Goal: Entertainment & Leisure: Consume media (video, audio)

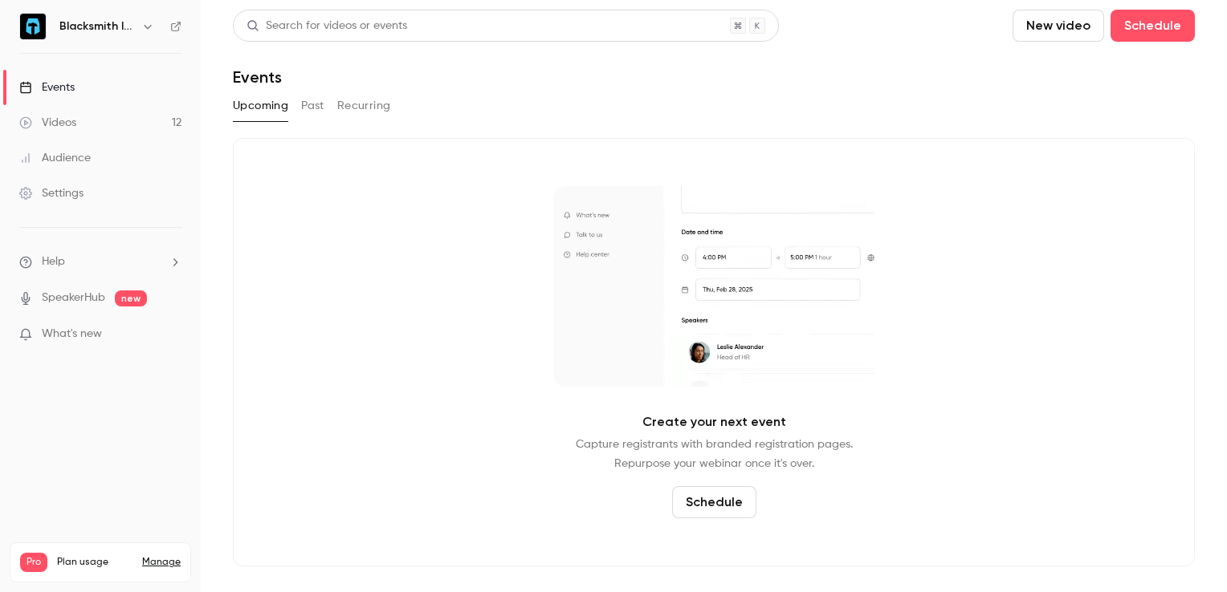
click at [89, 120] on link "Videos 12" at bounding box center [100, 122] width 201 height 35
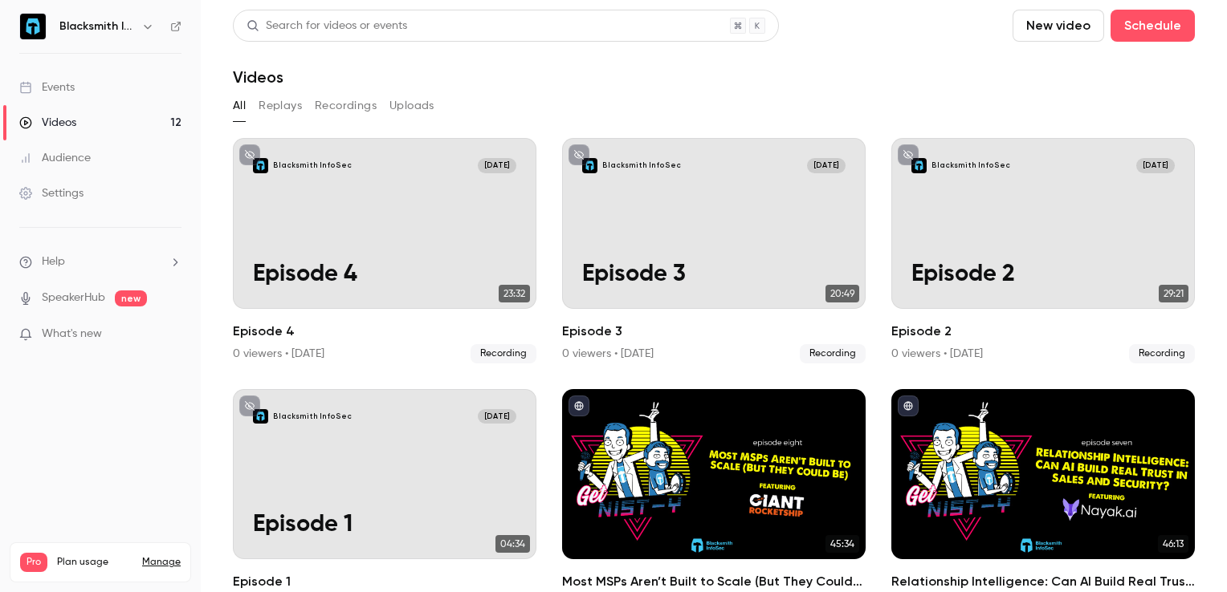
click at [356, 113] on button "Recordings" at bounding box center [346, 106] width 62 height 26
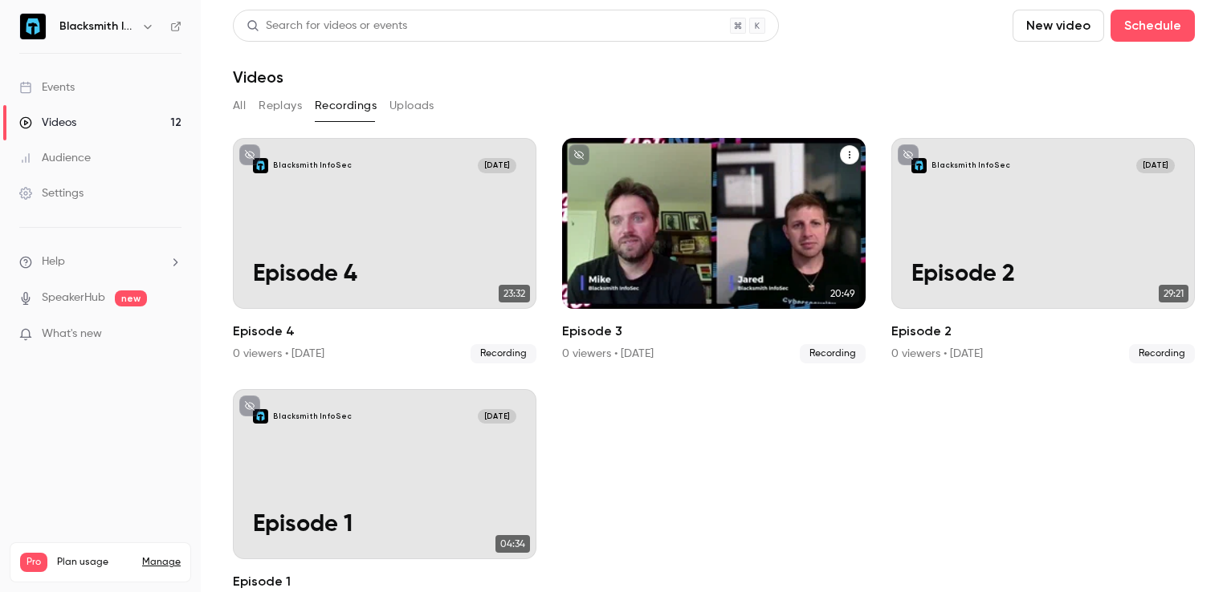
click at [704, 234] on div "Blacksmith InfoSec [DATE] Episode 3" at bounding box center [713, 223] width 303 height 171
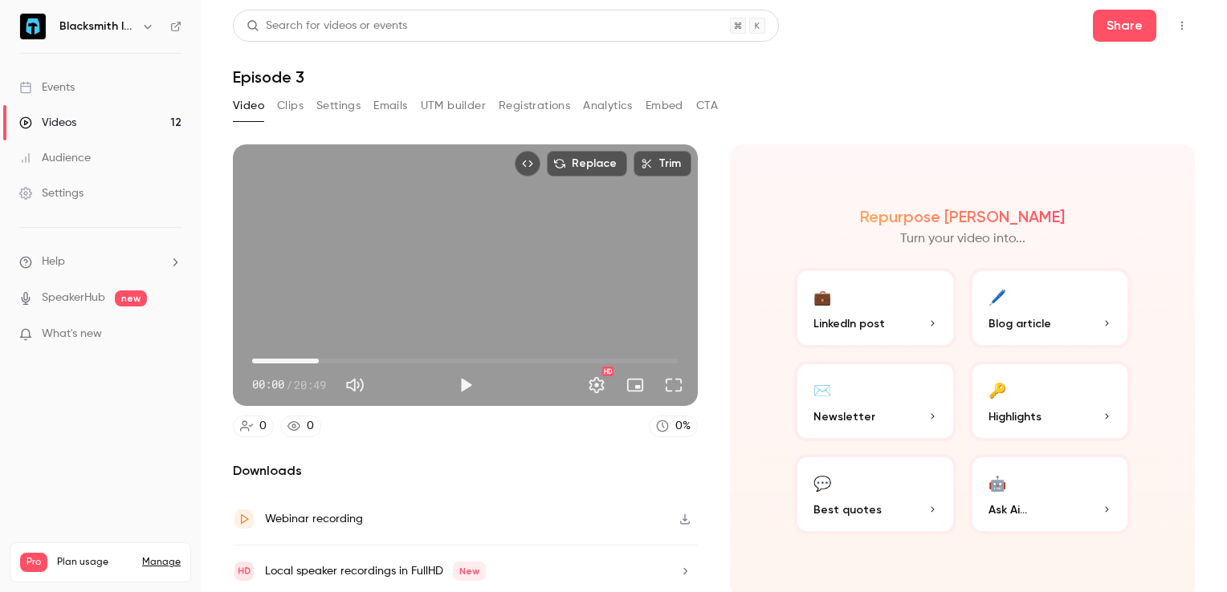
drag, startPoint x: 247, startPoint y: 358, endPoint x: 321, endPoint y: 362, distance: 74.0
click at [321, 362] on span "03:15" at bounding box center [318, 361] width 5 height 5
drag, startPoint x: 321, startPoint y: 360, endPoint x: 421, endPoint y: 359, distance: 99.5
click at [419, 359] on span "08:02" at bounding box center [416, 361] width 5 height 5
click at [467, 357] on span "10:39" at bounding box center [465, 361] width 426 height 26
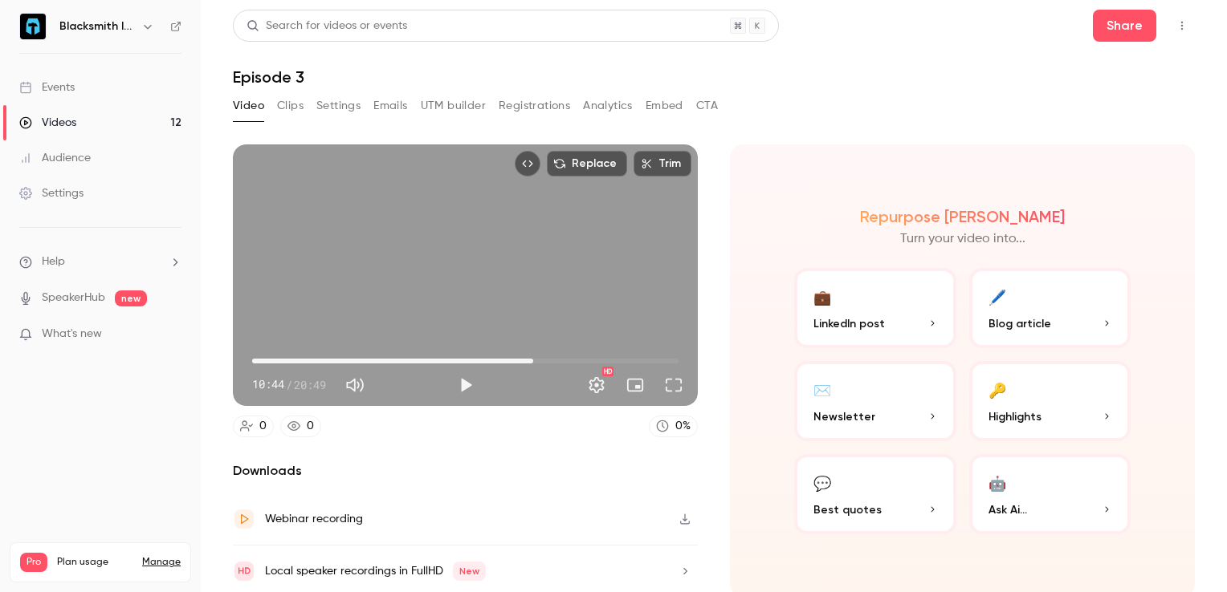
drag, startPoint x: 468, startPoint y: 355, endPoint x: 577, endPoint y: 355, distance: 109.2
click at [535, 359] on span "13:43" at bounding box center [533, 361] width 5 height 5
click at [325, 353] on span "16:06" at bounding box center [465, 361] width 426 height 26
click at [363, 354] on span "03:37" at bounding box center [465, 361] width 426 height 26
type input "*****"
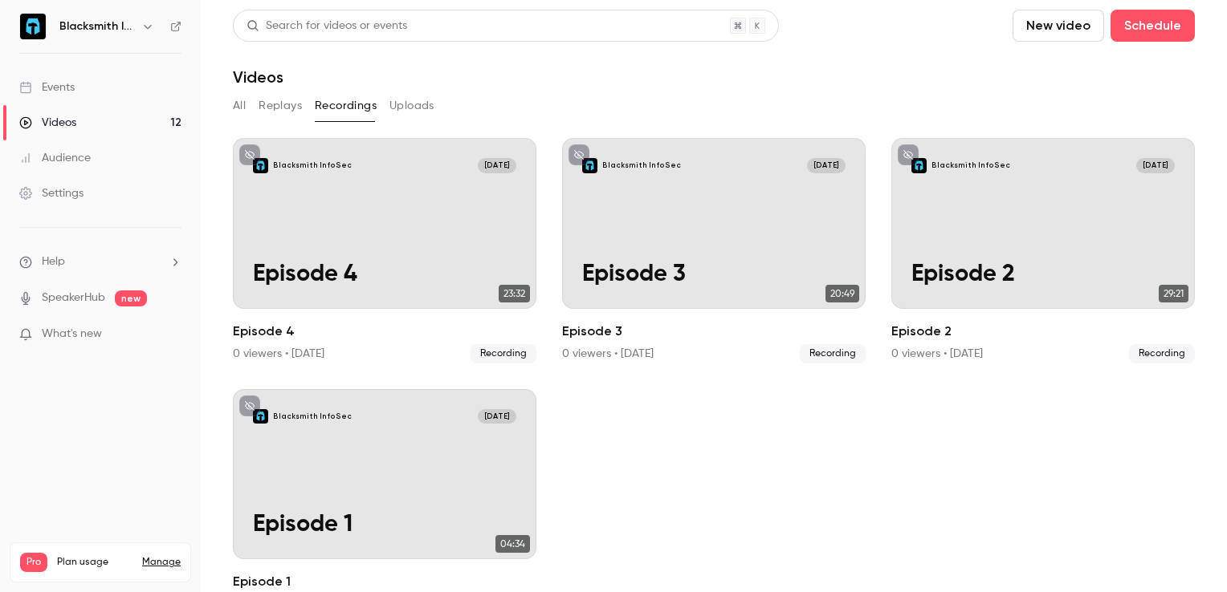
click at [238, 109] on button "All" at bounding box center [239, 106] width 13 height 26
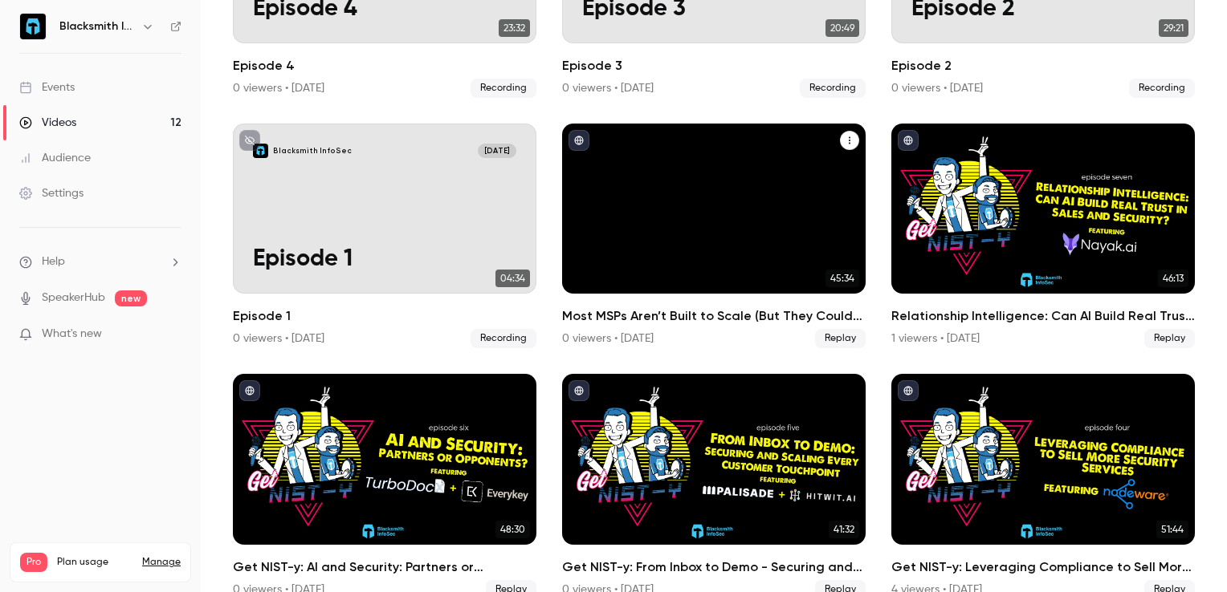
scroll to position [321, 0]
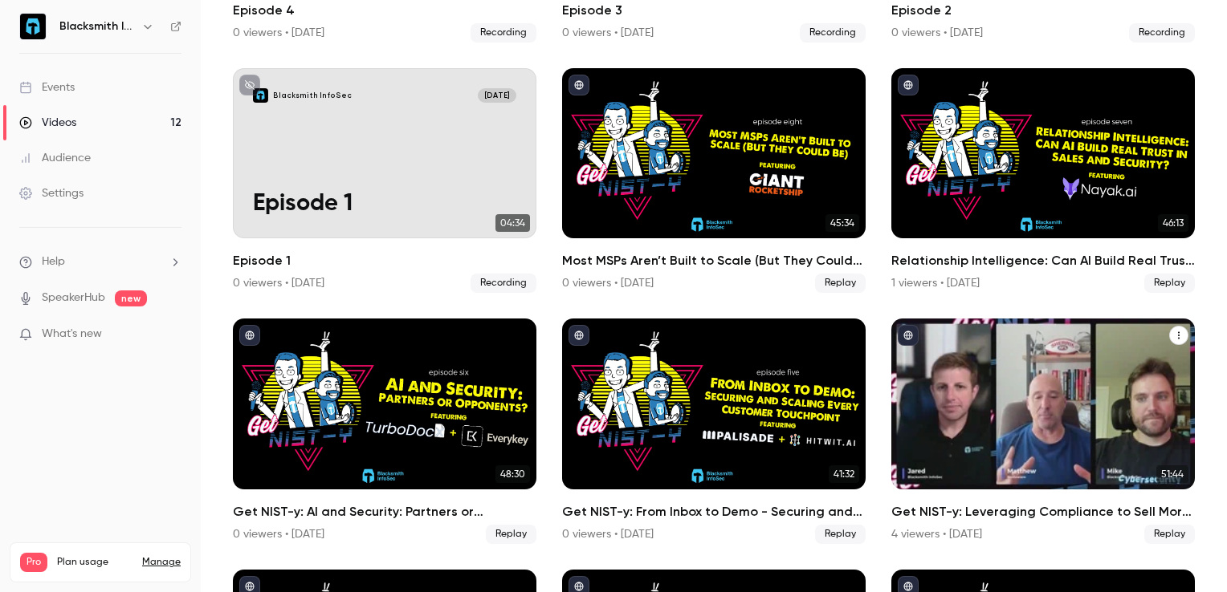
click at [984, 409] on div "Get NIST-y: Leveraging Compliance to Sell More Security Services" at bounding box center [1042, 404] width 303 height 171
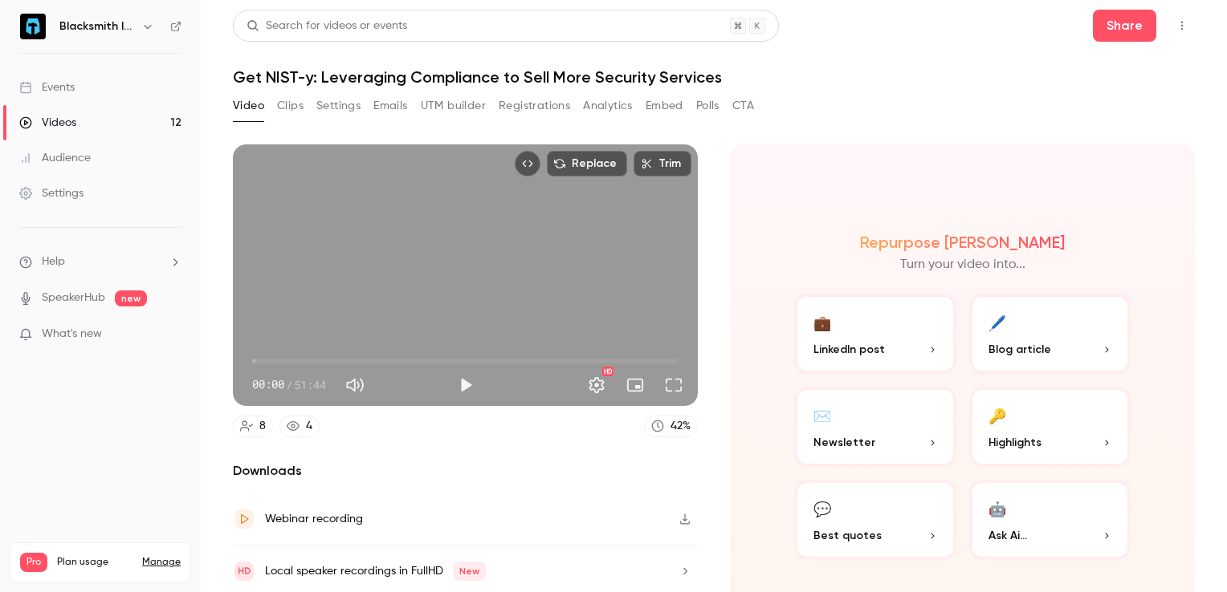
click at [459, 384] on button "Play" at bounding box center [466, 385] width 32 height 32
click at [263, 356] on span "00:12" at bounding box center [465, 361] width 426 height 26
click at [259, 360] on span "00:53" at bounding box center [259, 361] width 5 height 5
click at [263, 359] on span "00:58" at bounding box center [260, 361] width 5 height 5
click at [267, 360] on span "01:29" at bounding box center [264, 361] width 5 height 5
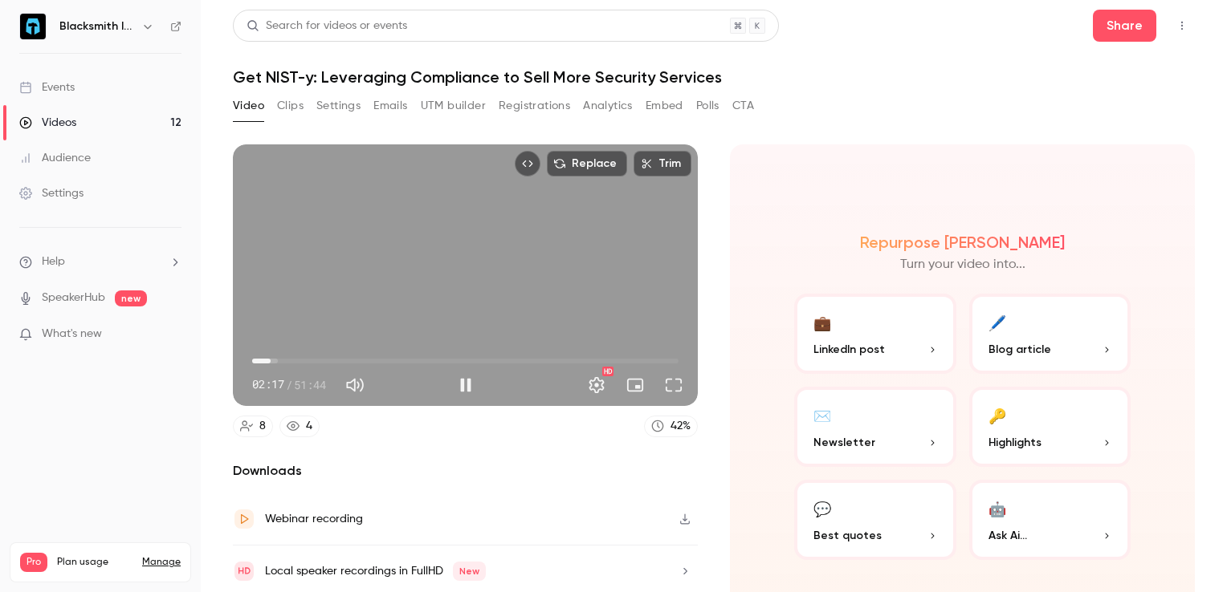
click at [279, 355] on span "02:17" at bounding box center [465, 361] width 426 height 26
click at [267, 356] on span "03:15" at bounding box center [465, 361] width 426 height 26
click at [269, 359] on span "01:47" at bounding box center [266, 361] width 5 height 5
click at [276, 359] on span "02:35" at bounding box center [273, 361] width 5 height 5
click at [273, 359] on span "02:34" at bounding box center [273, 361] width 5 height 5
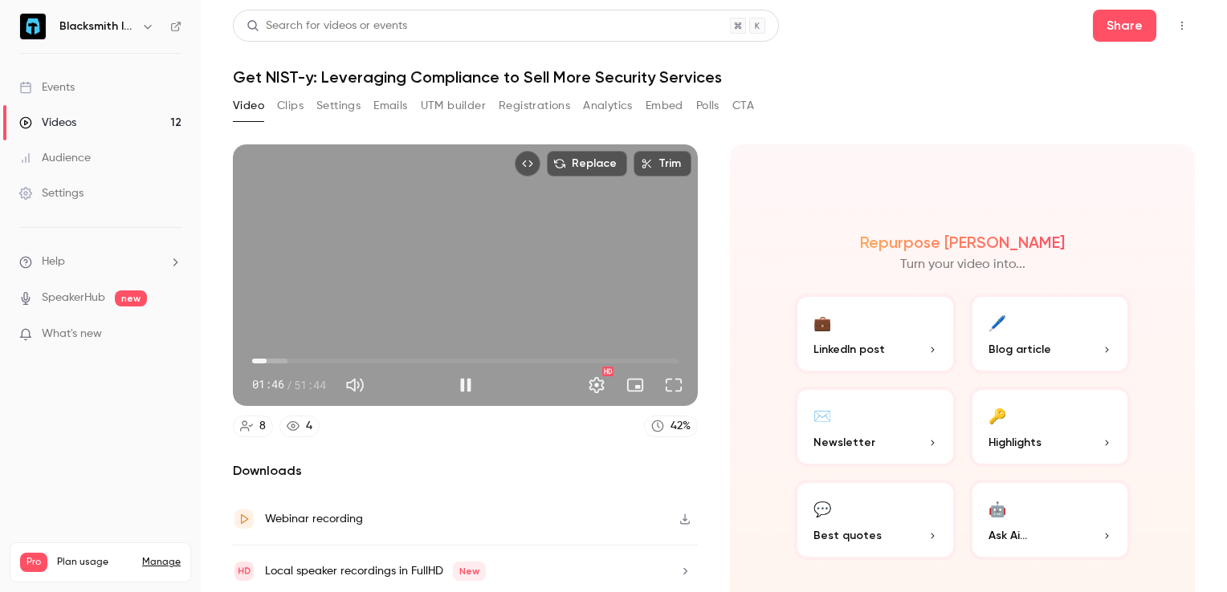
click at [267, 359] on span "01:46" at bounding box center [266, 361] width 5 height 5
click at [255, 361] on span "01:51" at bounding box center [465, 361] width 426 height 26
drag, startPoint x: 257, startPoint y: 358, endPoint x: 234, endPoint y: 356, distance: 23.4
click at [234, 356] on div "00:00 00:00 / 51:44 HD" at bounding box center [465, 372] width 465 height 67
click at [261, 359] on span "01:05" at bounding box center [260, 361] width 5 height 5
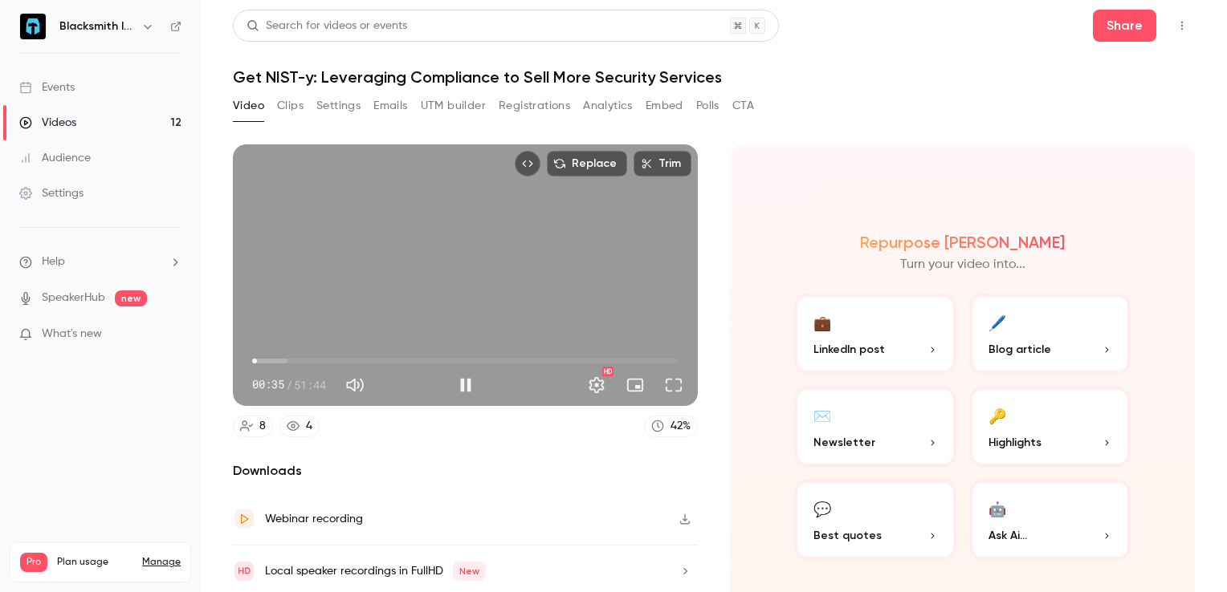
click at [257, 359] on span "00:35" at bounding box center [256, 361] width 5 height 5
drag, startPoint x: 254, startPoint y: 358, endPoint x: 240, endPoint y: 352, distance: 15.1
click at [240, 352] on div "00:11 00:37 / 51:44 HD" at bounding box center [465, 372] width 465 height 67
click at [258, 359] on span "00:41" at bounding box center [257, 361] width 5 height 5
click at [255, 359] on span "00:23" at bounding box center [255, 361] width 5 height 5
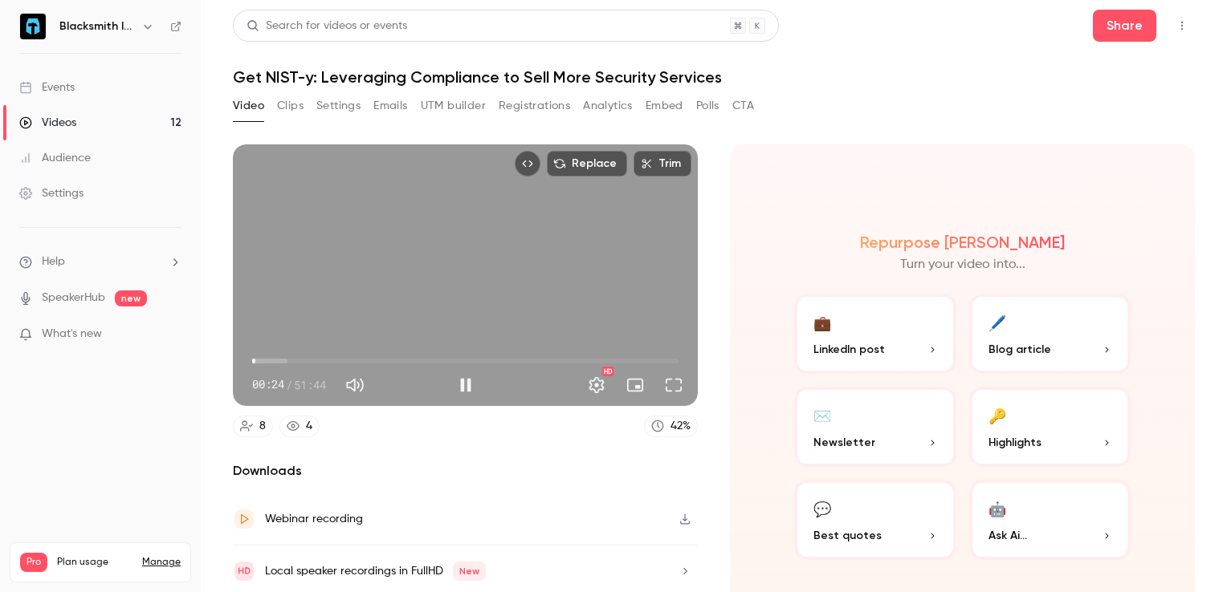
drag, startPoint x: 255, startPoint y: 356, endPoint x: 246, endPoint y: 355, distance: 8.9
click at [253, 359] on span "00:24" at bounding box center [255, 361] width 5 height 5
click at [253, 359] on span "00:01" at bounding box center [252, 361] width 5 height 5
click at [255, 361] on span "00:06" at bounding box center [252, 361] width 5 height 5
click at [260, 360] on span "00:59" at bounding box center [260, 361] width 5 height 5
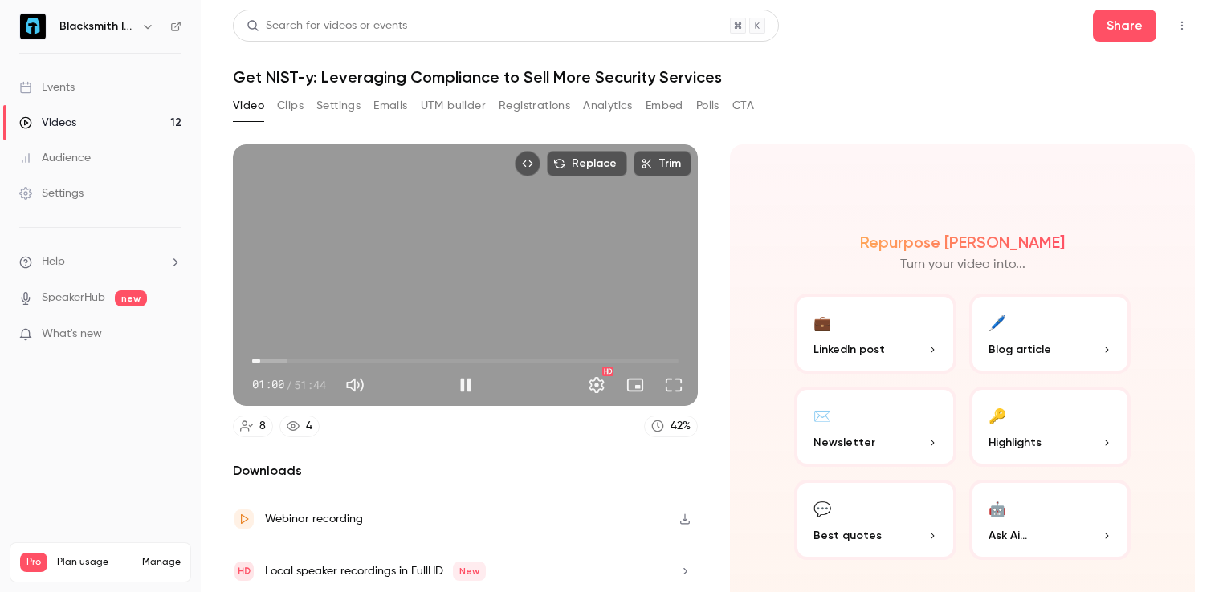
click at [261, 360] on span "01:00" at bounding box center [260, 361] width 5 height 5
click at [267, 360] on span "01:46" at bounding box center [266, 361] width 5 height 5
click at [269, 359] on span "01:47" at bounding box center [266, 361] width 5 height 5
click at [269, 359] on span "02:04" at bounding box center [269, 361] width 5 height 5
click at [271, 359] on span "02:05" at bounding box center [269, 361] width 5 height 5
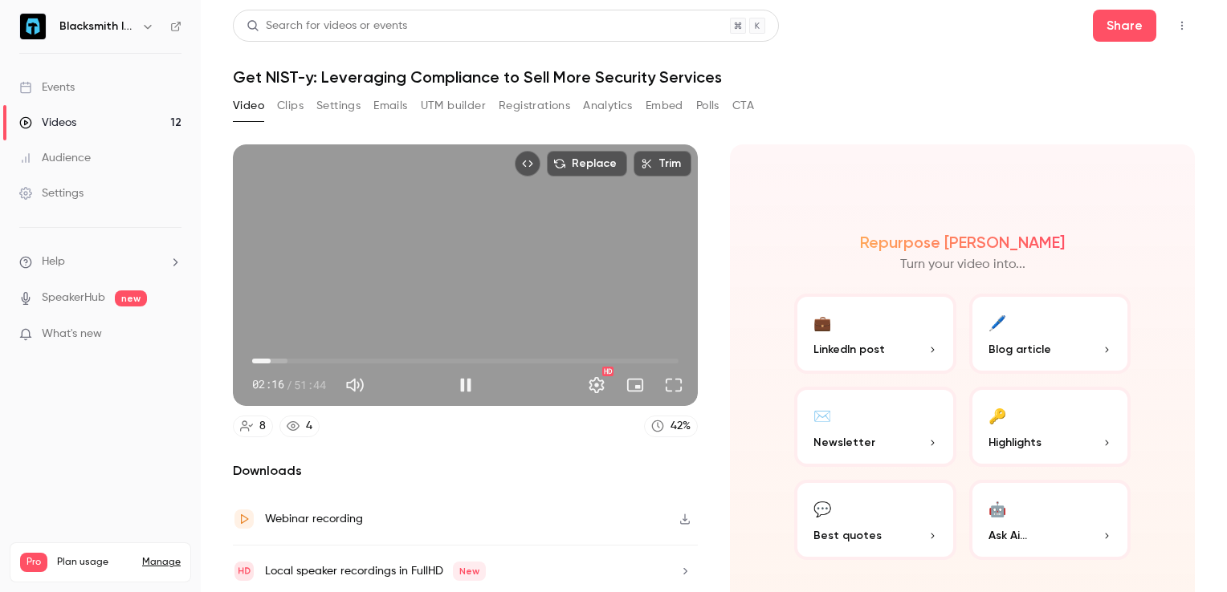
click at [271, 359] on span "02:16" at bounding box center [270, 361] width 5 height 5
click at [272, 359] on span "02:28" at bounding box center [272, 361] width 5 height 5
click at [275, 360] on span "02:28" at bounding box center [272, 361] width 5 height 5
click at [272, 359] on span "02:28" at bounding box center [272, 361] width 5 height 5
click at [385, 291] on div "Replace Trim 02:35 02:35 / 51:44 HD" at bounding box center [465, 275] width 465 height 262
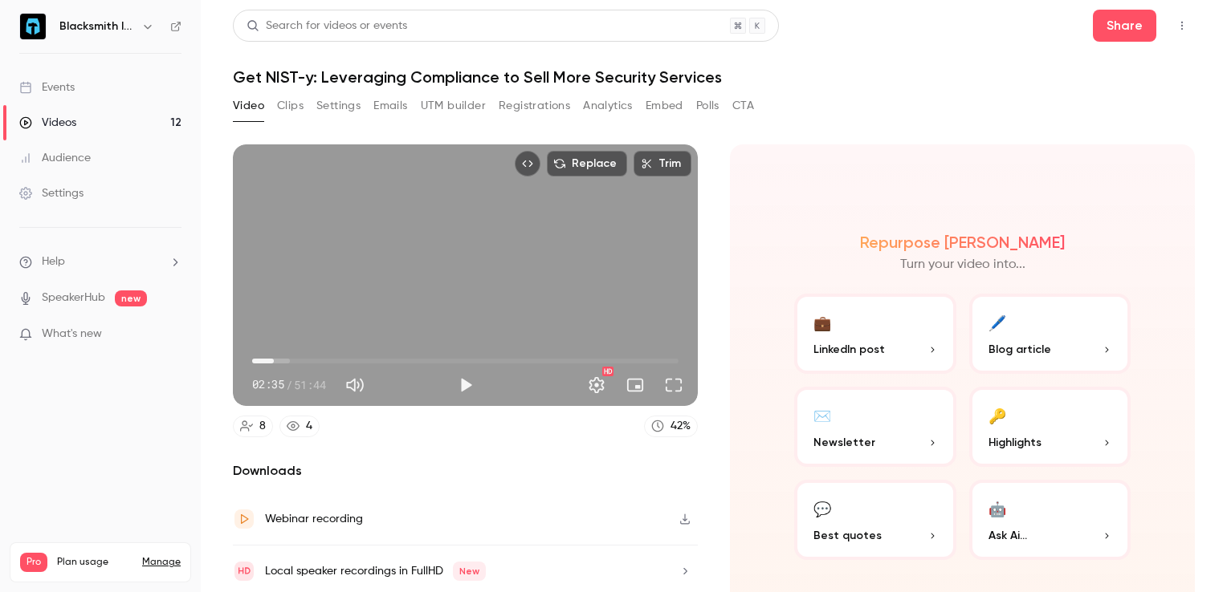
click at [271, 361] on span "02:35" at bounding box center [273, 361] width 5 height 5
click at [258, 358] on span "00:41" at bounding box center [465, 361] width 426 height 26
click at [270, 358] on span "00:41" at bounding box center [465, 361] width 426 height 26
click at [267, 359] on span "02:10" at bounding box center [269, 361] width 5 height 5
drag, startPoint x: 267, startPoint y: 354, endPoint x: 278, endPoint y: 359, distance: 12.2
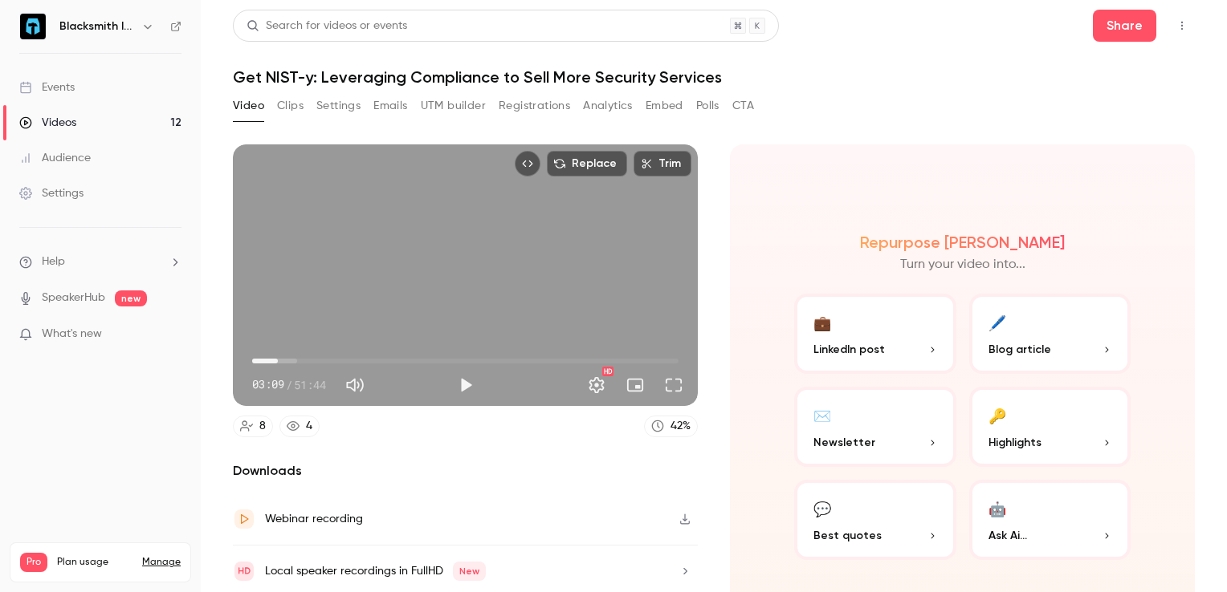
click at [278, 359] on span "03:09" at bounding box center [277, 361] width 5 height 5
click at [457, 381] on button "Play" at bounding box center [466, 385] width 32 height 32
click at [466, 381] on button "Pause" at bounding box center [466, 385] width 32 height 32
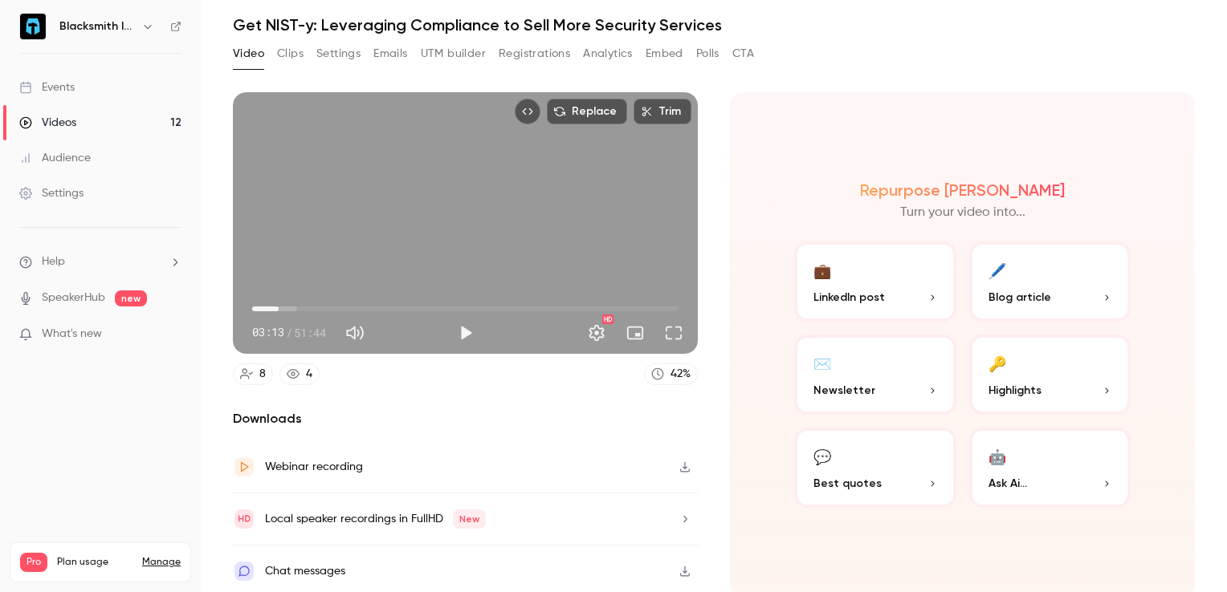
type input "*****"
